Goal: Browse casually: Explore the website without a specific task or goal

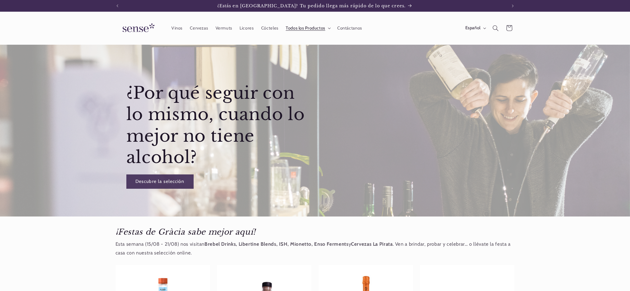
click at [326, 26] on summary "Todos los Productos" at bounding box center [308, 28] width 52 height 13
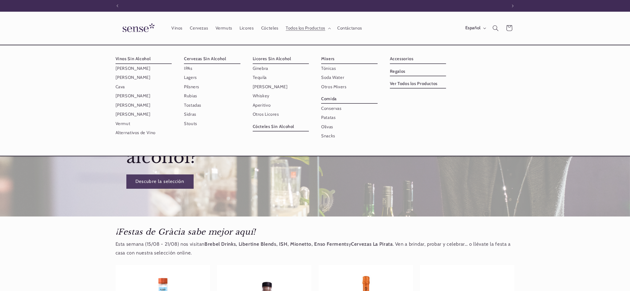
scroll to position [0, 390]
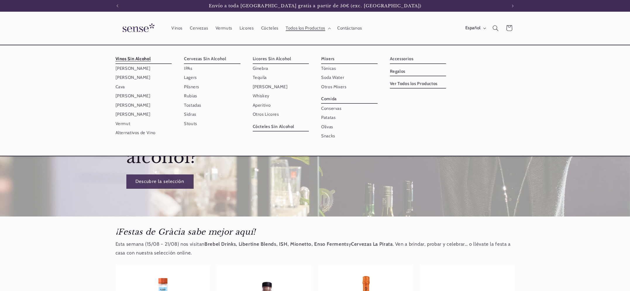
click at [138, 58] on link "Vinos Sin Alcohol" at bounding box center [144, 58] width 56 height 9
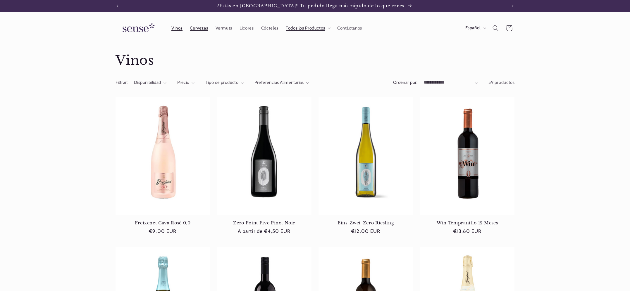
click at [201, 25] on span "Cervezas" at bounding box center [199, 28] width 18 height 6
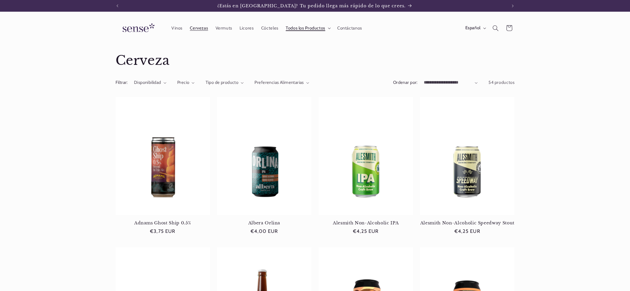
click at [324, 28] on span "Todos los Productos" at bounding box center [306, 28] width 40 height 6
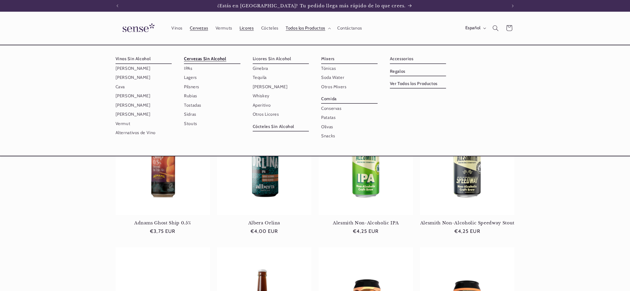
click at [243, 30] on span "Licores" at bounding box center [247, 28] width 14 height 6
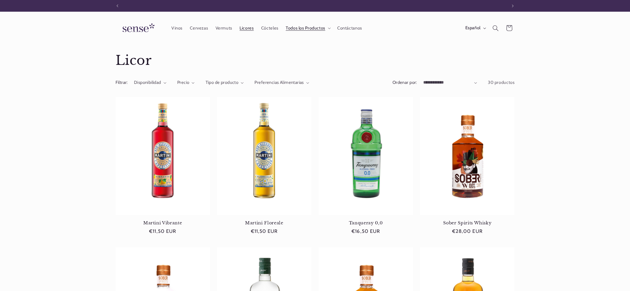
scroll to position [0, 390]
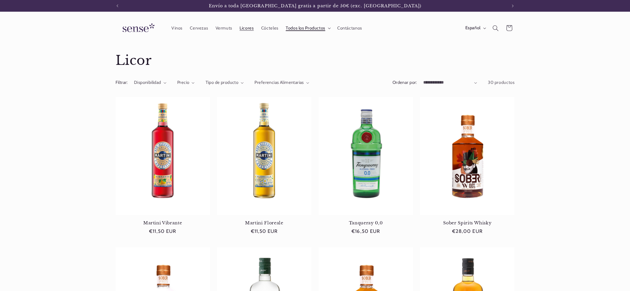
click at [316, 26] on span "Todos los Productos" at bounding box center [306, 28] width 40 height 6
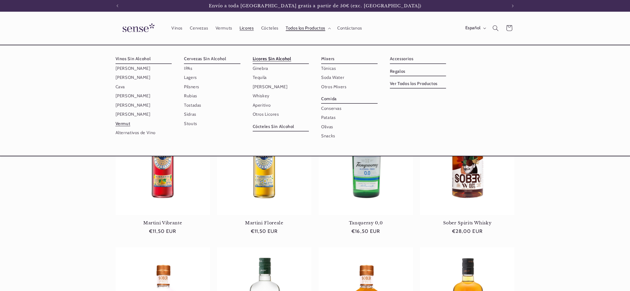
click at [127, 124] on link "Vermut" at bounding box center [144, 123] width 56 height 9
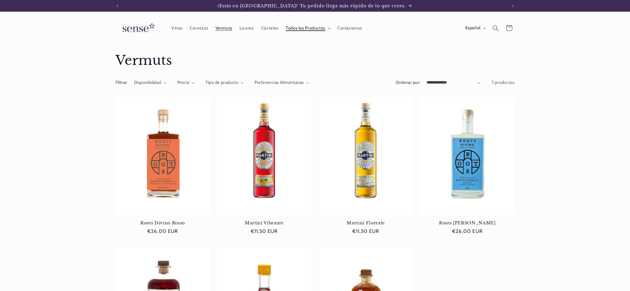
click at [323, 30] on span "Todos los Productos" at bounding box center [306, 28] width 40 height 6
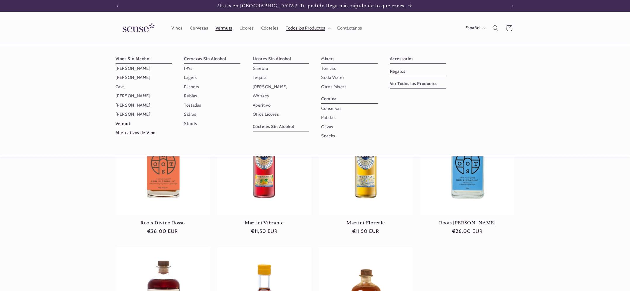
click at [147, 132] on link "Alternativos de Vino" at bounding box center [144, 132] width 56 height 9
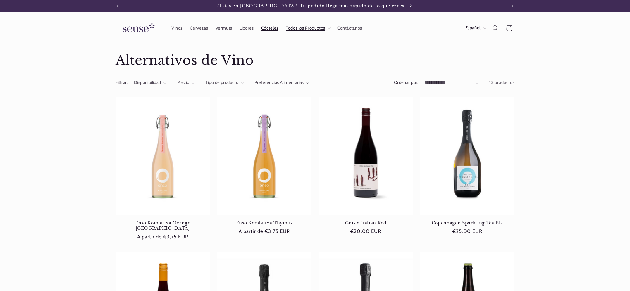
click at [268, 26] on span "Cócteles" at bounding box center [269, 28] width 17 height 6
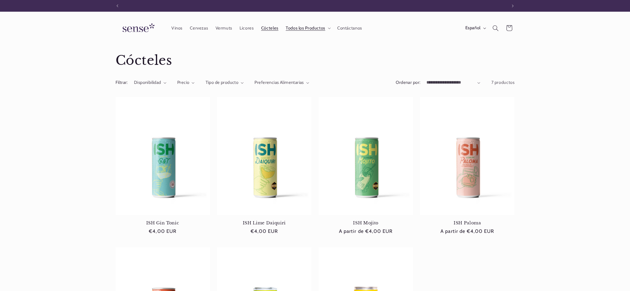
scroll to position [0, 390]
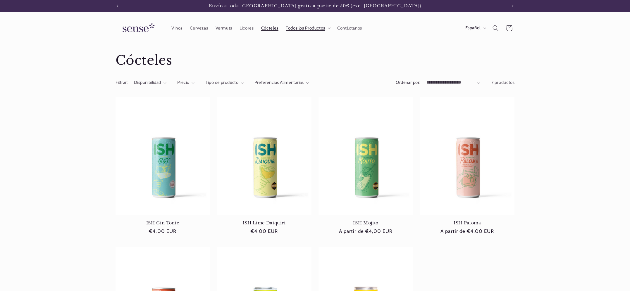
click at [316, 26] on span "Todos los Productos" at bounding box center [306, 28] width 40 height 6
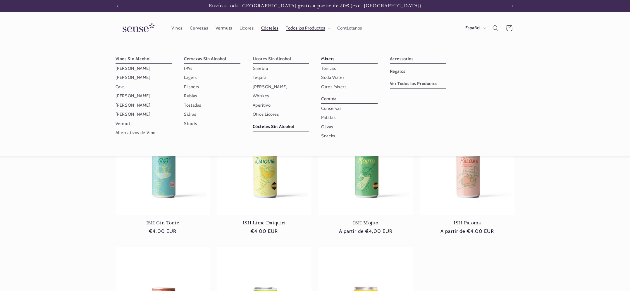
click at [325, 58] on link "Mixers" at bounding box center [349, 58] width 56 height 9
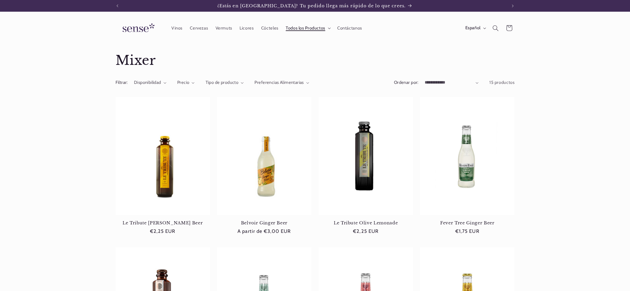
click at [314, 27] on span "Todos los Productos" at bounding box center [306, 28] width 40 height 6
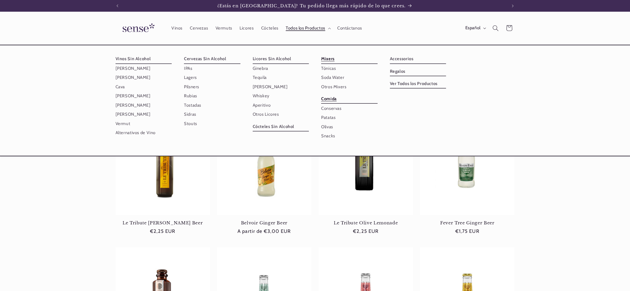
click at [329, 97] on link "Comida" at bounding box center [349, 99] width 56 height 9
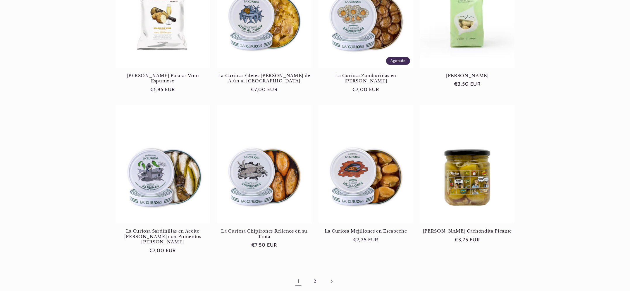
scroll to position [456, 0]
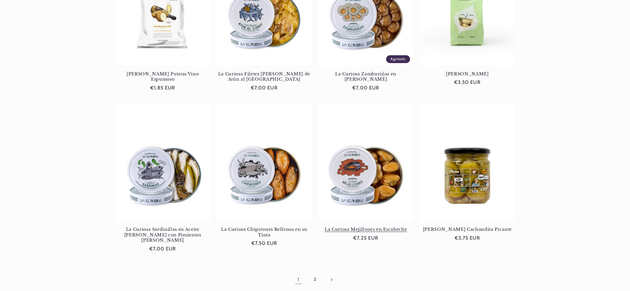
click at [365, 227] on link "La Curiosa Mejillones en Escabeche" at bounding box center [366, 229] width 95 height 5
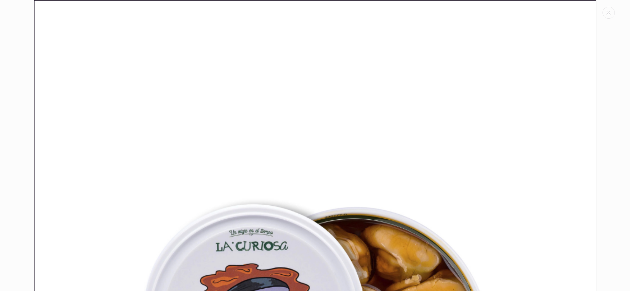
scroll to position [0, 390]
click at [612, 12] on button "Cerrar" at bounding box center [609, 13] width 12 height 12
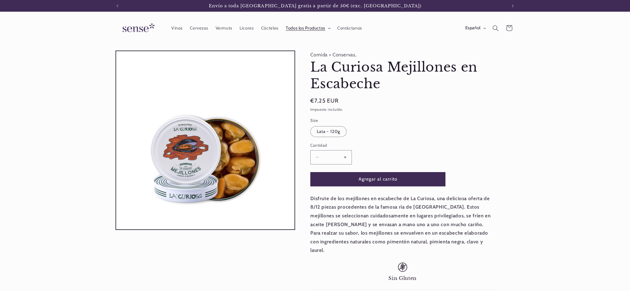
click at [332, 26] on summary "Todos los Productos" at bounding box center [308, 28] width 52 height 13
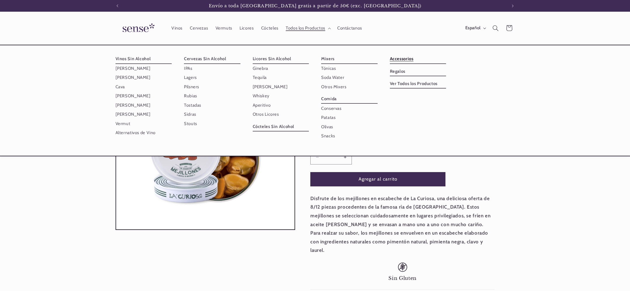
click at [405, 61] on link "Accessorios" at bounding box center [418, 58] width 56 height 9
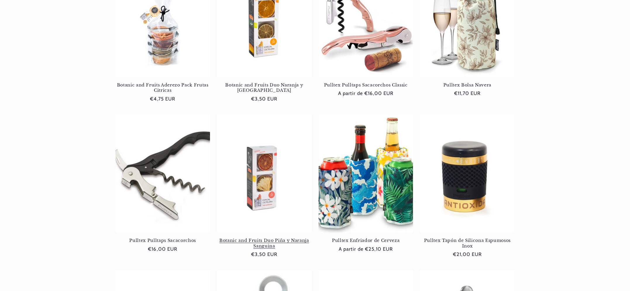
scroll to position [140, 0]
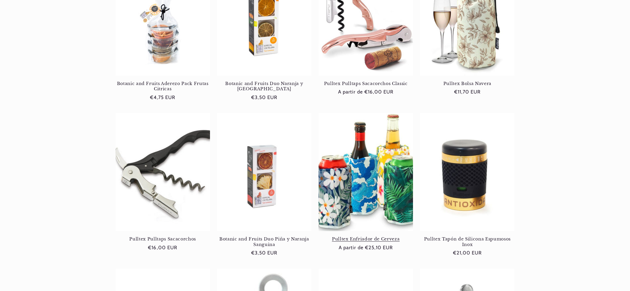
click at [351, 237] on link "Pulltex Enfriador de Cerveza" at bounding box center [366, 239] width 95 height 5
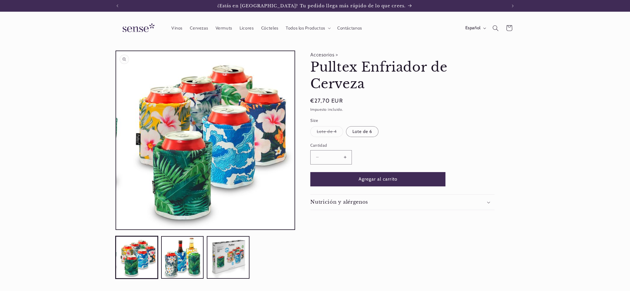
click at [116, 230] on button "Abrir elemento multimedia 1 en una ventana modal" at bounding box center [116, 230] width 0 height 0
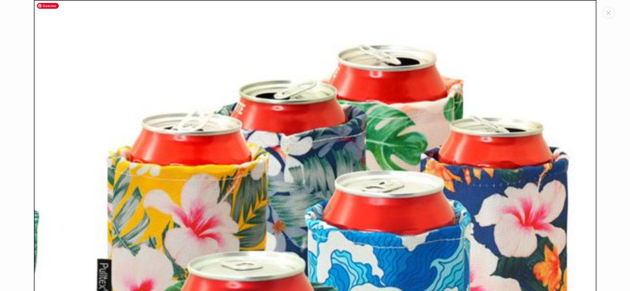
scroll to position [0, 390]
click at [611, 14] on icon "Cerrar" at bounding box center [609, 13] width 4 height 4
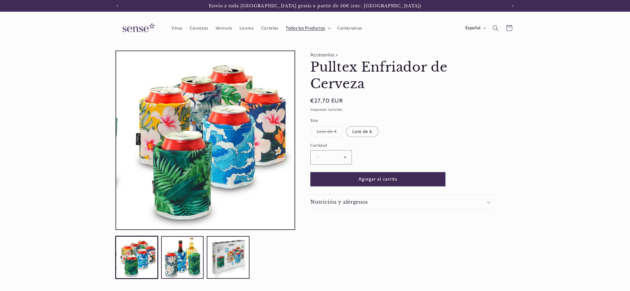
click at [326, 27] on summary "Todos los Productos" at bounding box center [308, 28] width 52 height 13
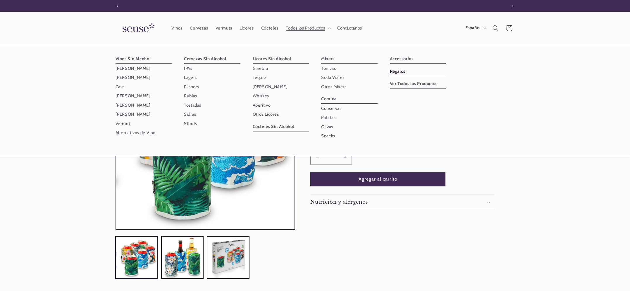
scroll to position [0, 0]
click at [406, 72] on link "Regalos" at bounding box center [418, 71] width 56 height 9
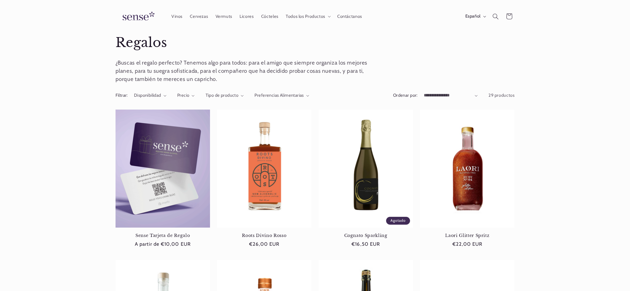
scroll to position [11, 0]
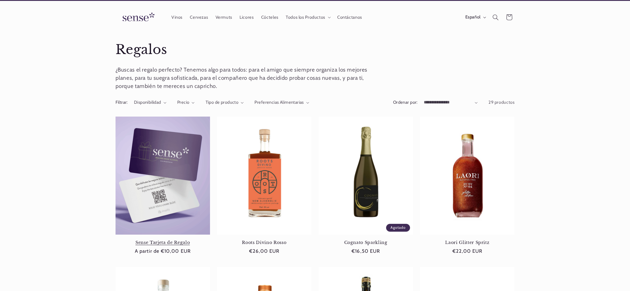
click at [180, 240] on link "Sense Tarjeta de Regalo" at bounding box center [163, 242] width 95 height 5
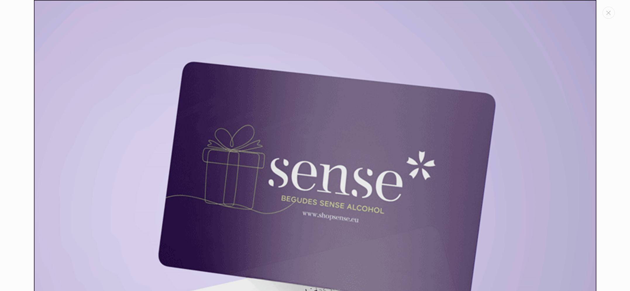
scroll to position [0, 390]
click at [608, 12] on icon "Cerrar" at bounding box center [609, 13] width 4 height 4
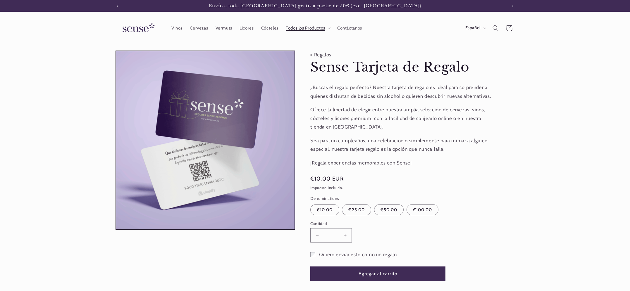
click at [316, 28] on span "Todos los Productos" at bounding box center [306, 28] width 40 height 6
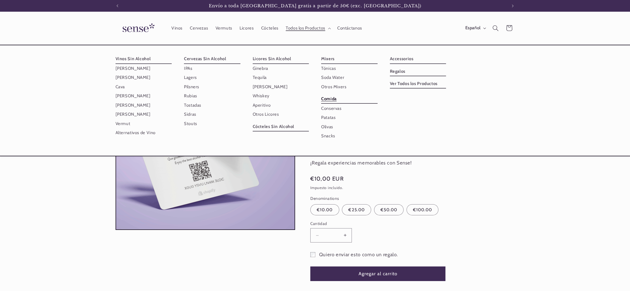
click at [325, 97] on link "Comida" at bounding box center [349, 99] width 56 height 9
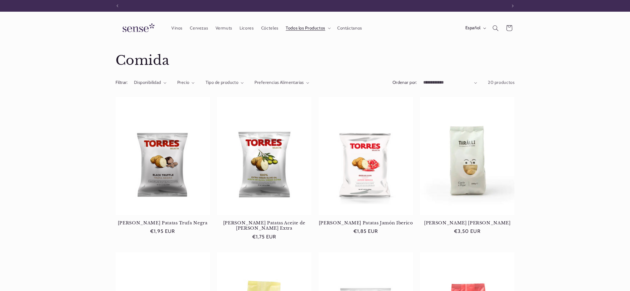
scroll to position [0, 390]
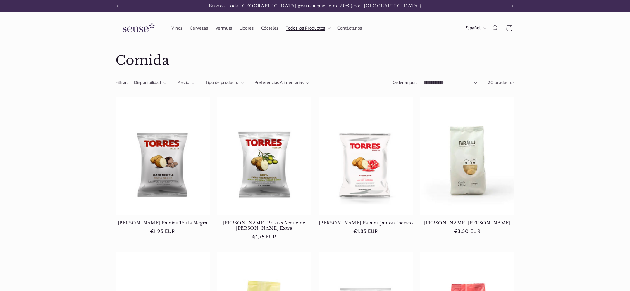
click at [301, 28] on span "Todos los Productos" at bounding box center [306, 28] width 40 height 6
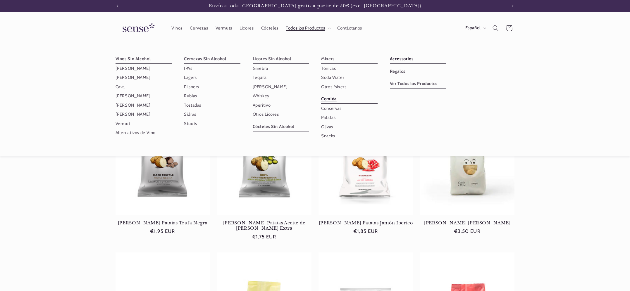
click at [402, 58] on link "Accessorios" at bounding box center [418, 58] width 56 height 9
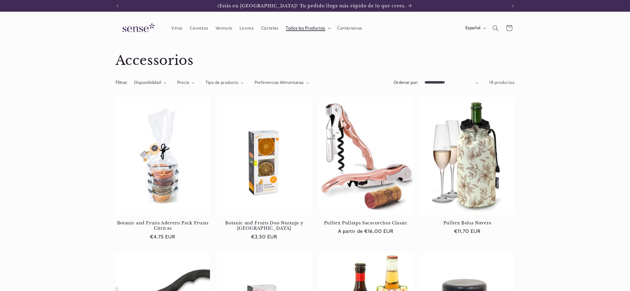
click at [313, 31] on summary "Todos los Productos" at bounding box center [308, 28] width 52 height 13
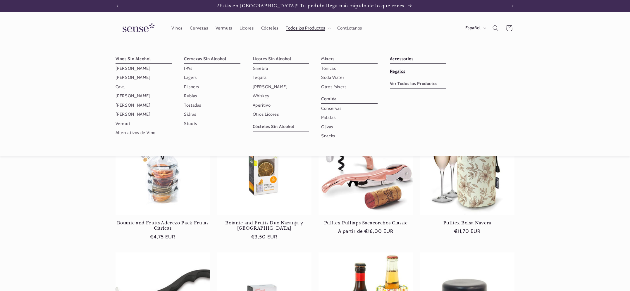
click at [401, 71] on link "Regalos" at bounding box center [418, 71] width 56 height 9
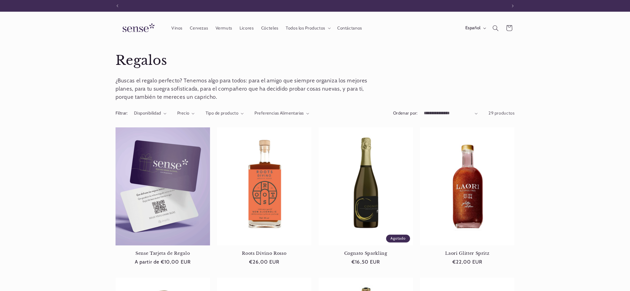
scroll to position [0, 390]
